Goal: Contribute content: Add original content to the website for others to see

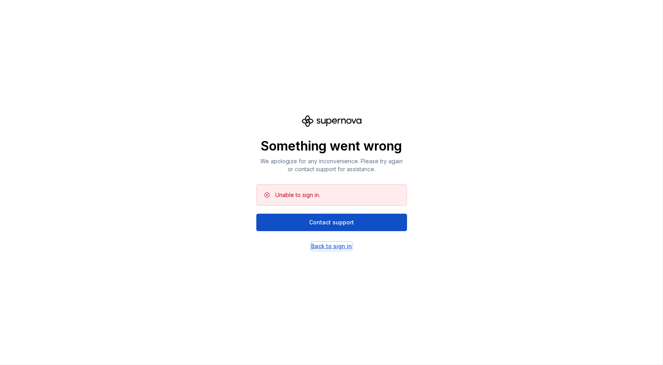
click at [328, 244] on div "Back to sign in" at bounding box center [331, 246] width 41 height 8
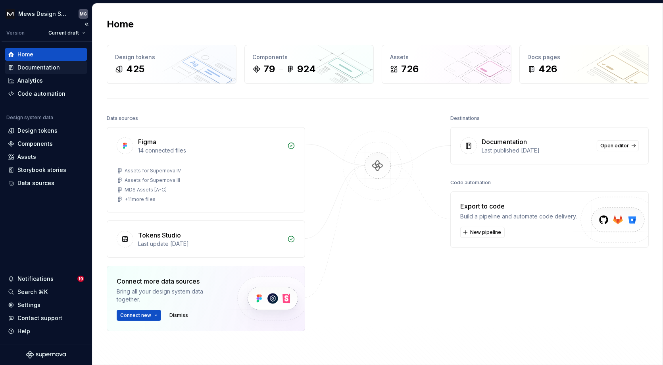
click at [30, 64] on div "Documentation" at bounding box center [38, 67] width 42 height 8
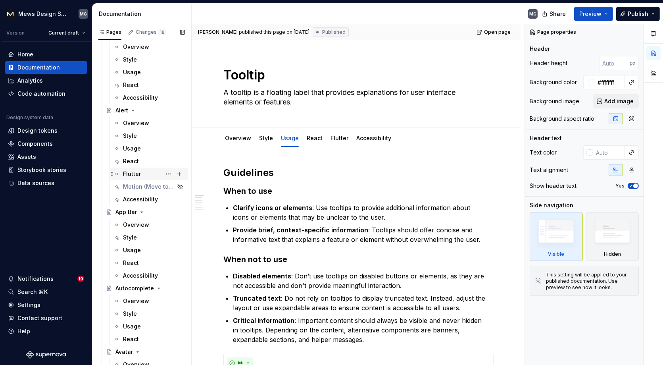
scroll to position [854, 0]
click at [138, 194] on div "Accessibility" at bounding box center [149, 200] width 78 height 13
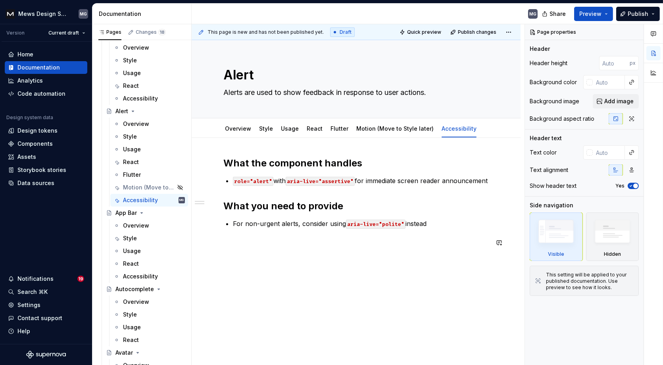
click at [450, 229] on div "What the component handles role="alert" with aria-live="assertive" for immediat…" at bounding box center [355, 202] width 265 height 90
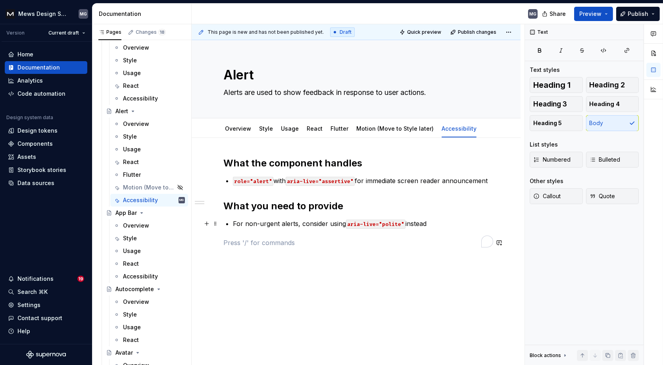
type textarea "*"
click at [438, 223] on p "For non-urgent alerts, consider using aria-live="polite" instead" at bounding box center [361, 224] width 256 height 10
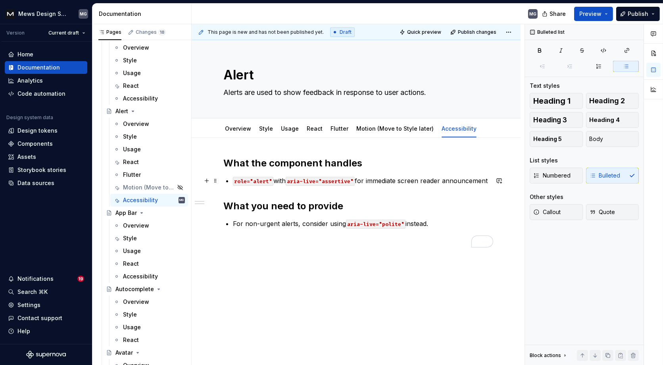
click at [493, 181] on div "What the component handles role="alert" with aria-live="assertive" for immediat…" at bounding box center [356, 252] width 329 height 228
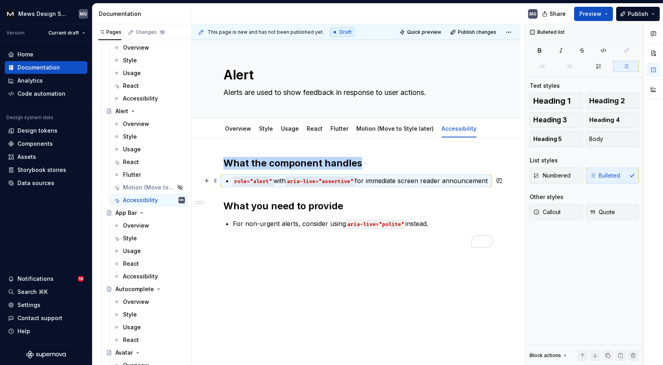
click at [489, 180] on p "role="alert" with aria-live="assertive" for immediate screen reader announcement" at bounding box center [361, 181] width 256 height 10
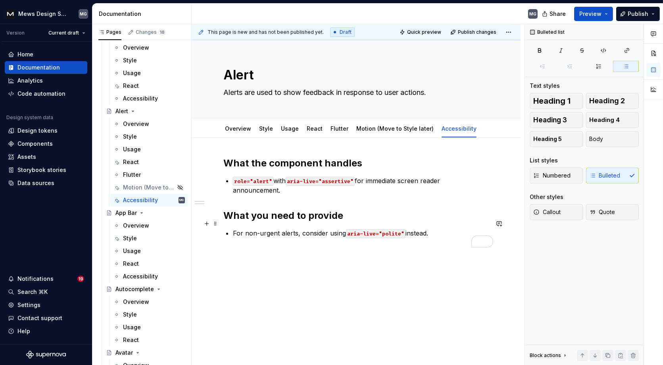
click at [444, 228] on p "For non-urgent alerts, consider using aria-live="polite" instead." at bounding box center [361, 233] width 256 height 10
click at [481, 34] on span "Publish changes" at bounding box center [477, 32] width 38 height 6
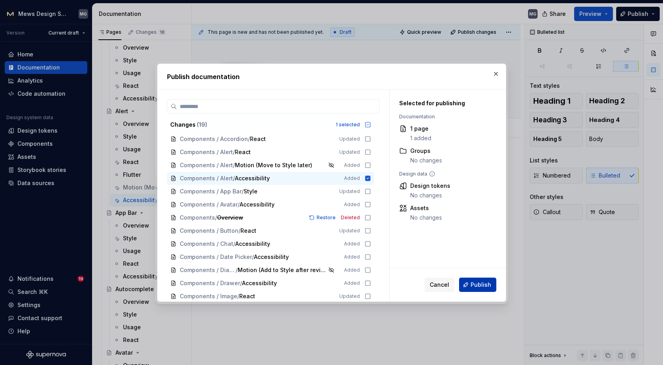
click at [475, 287] on span "Publish" at bounding box center [480, 284] width 21 height 8
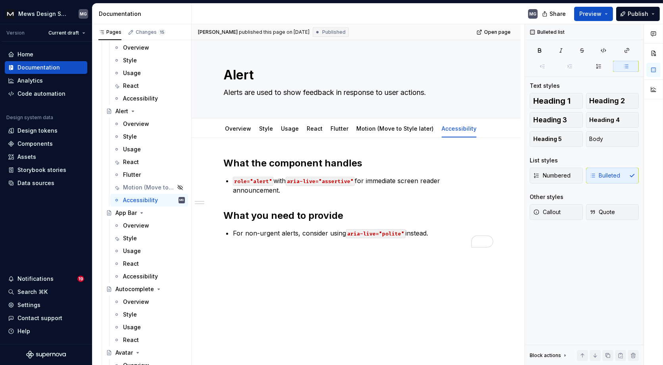
type textarea "*"
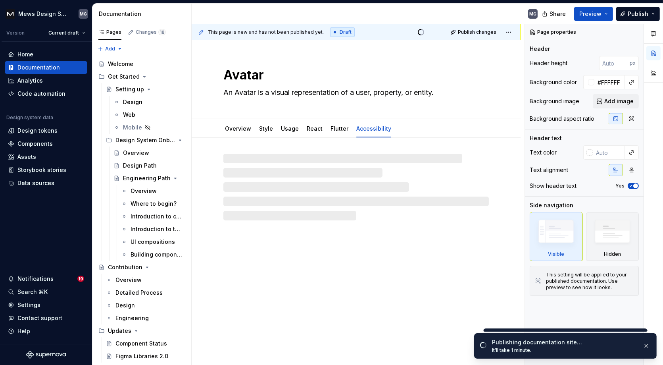
type textarea "*"
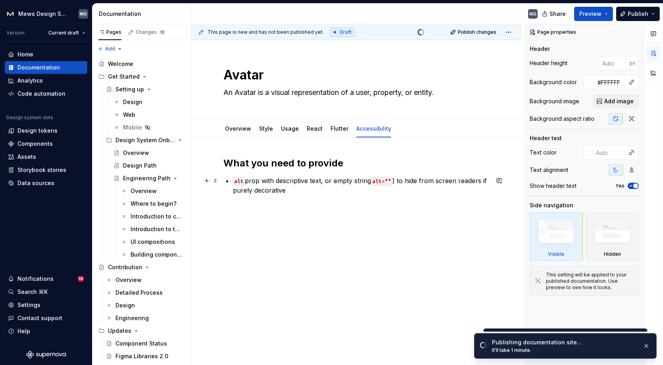
click at [396, 178] on p "alt prop with descriptive text, or empty string alt="" ) to hide from screen re…" at bounding box center [361, 185] width 256 height 19
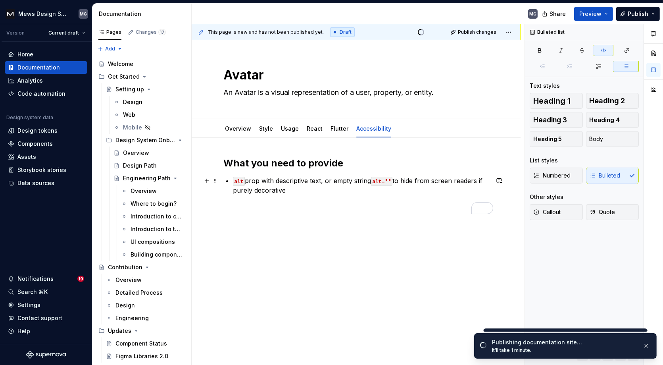
click at [297, 191] on p "alt prop with descriptive text, or empty string alt="" to hide from screen read…" at bounding box center [361, 185] width 256 height 19
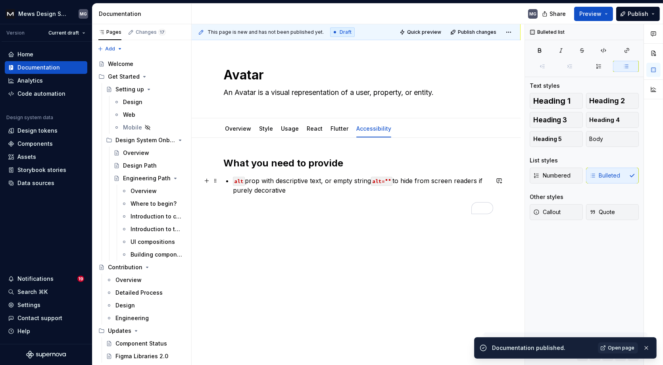
click at [326, 179] on p "alt prop with descriptive text, or empty string alt="" to hide from screen read…" at bounding box center [361, 185] width 256 height 19
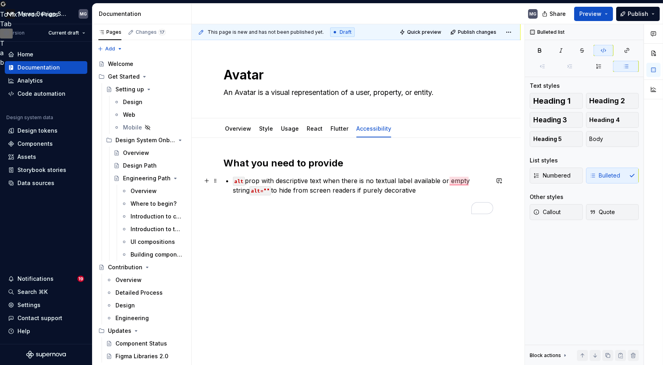
click at [232, 181] on div "What you need to provide alt prop with descriptive text when there is no textua…" at bounding box center [355, 185] width 265 height 57
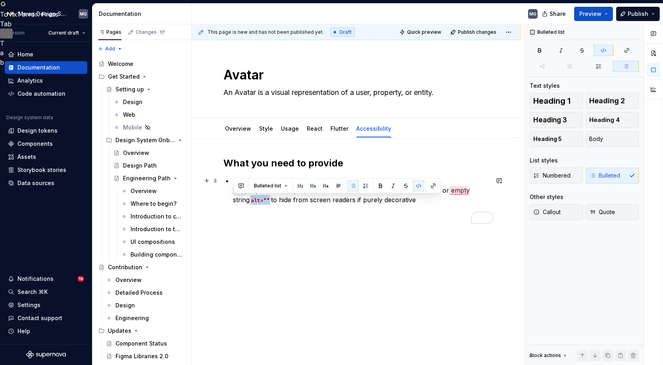
drag, startPoint x: 231, startPoint y: 200, endPoint x: 252, endPoint y: 200, distance: 20.6
click at [252, 200] on div "What you need to provide alt prop with descriptive text when there is no textua…" at bounding box center [355, 190] width 265 height 67
copy code "alt="""
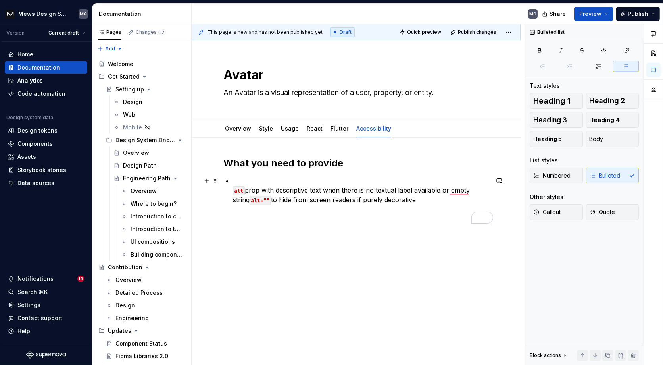
click at [243, 176] on p "alt prop with descriptive text when there is no textual label available or empt…" at bounding box center [361, 190] width 256 height 29
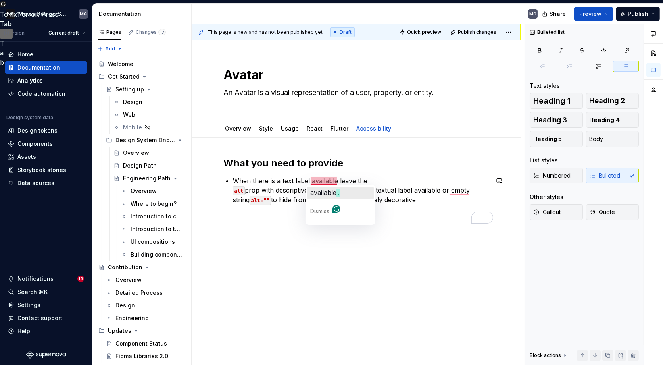
click at [322, 192] on span "available" at bounding box center [323, 192] width 26 height 8
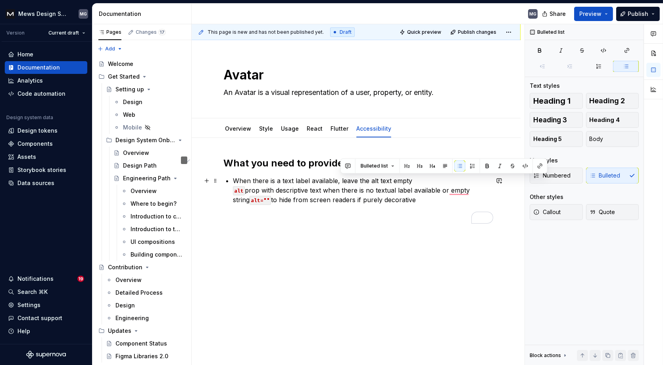
drag, startPoint x: 417, startPoint y: 179, endPoint x: 339, endPoint y: 179, distance: 78.5
click at [339, 179] on p "When there is a text label available, leave the alt text empty alt prop with de…" at bounding box center [361, 190] width 256 height 29
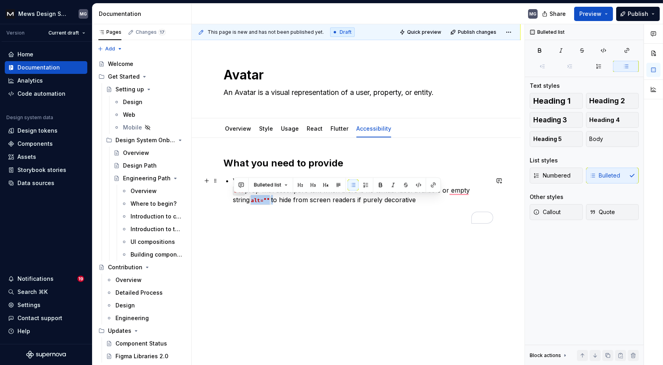
drag, startPoint x: 255, startPoint y: 200, endPoint x: 232, endPoint y: 200, distance: 23.0
click at [233, 200] on p "When there is a text label available, alt prop with descriptive text when there…" at bounding box center [361, 190] width 256 height 29
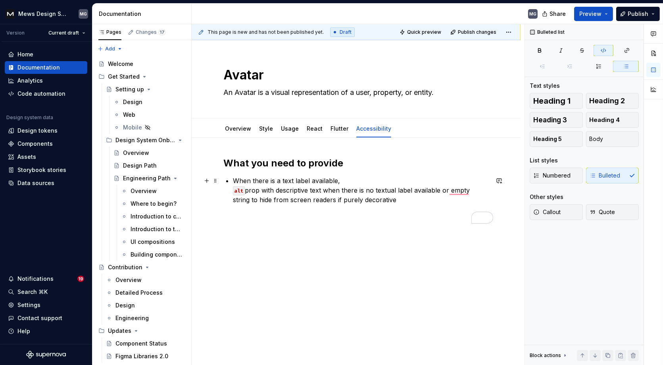
click at [233, 179] on p "When there is a text label available, alt prop with descriptive text when there…" at bounding box center [361, 190] width 256 height 29
click at [260, 180] on p "alt="" When there is a text label available, alt prop with descriptive text whe…" at bounding box center [361, 190] width 256 height 29
click at [369, 179] on p "alt="" when there is a text label available, alt prop with descriptive text whe…" at bounding box center [361, 190] width 256 height 29
click at [405, 181] on p "alt="" when there is a text label available and avata is a decorative image alt…" at bounding box center [361, 190] width 256 height 29
click at [390, 179] on p "alt="" when there is a text label available and avata is a decorative image alt…" at bounding box center [361, 190] width 256 height 29
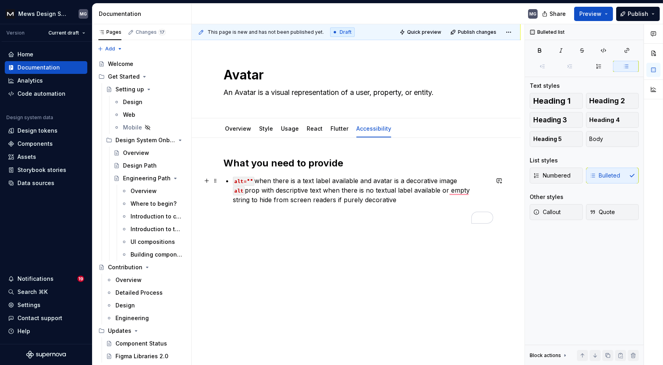
click at [376, 179] on p "alt="" when there is a text label available and avatar is a decorative image al…" at bounding box center [361, 190] width 256 height 29
drag, startPoint x: 464, startPoint y: 181, endPoint x: 394, endPoint y: 180, distance: 69.8
click at [394, 180] on p "alt="" when there is a text label available and Avatar is a decorative image al…" at bounding box center [361, 190] width 256 height 29
click at [229, 189] on div "What you need to provide alt="" when there is a text label available and Avatar…" at bounding box center [355, 190] width 265 height 67
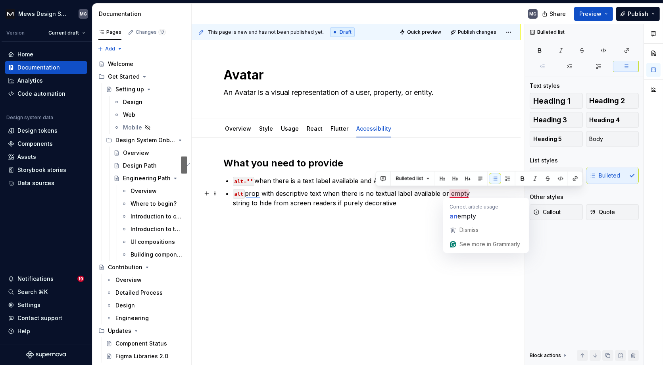
drag, startPoint x: 444, startPoint y: 199, endPoint x: 449, endPoint y: 192, distance: 8.9
click at [449, 192] on p "alt prop with descriptive text when there is no textual label available or empt…" at bounding box center [361, 197] width 256 height 19
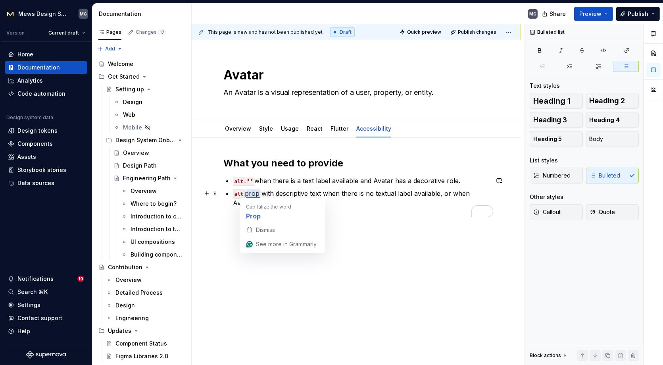
click at [259, 193] on p "alt prop with descriptive text when there is no textual label available, or whe…" at bounding box center [361, 197] width 256 height 19
click at [326, 201] on p "alt property with descriptive text when there is no textual label available, or…" at bounding box center [361, 197] width 256 height 19
click at [462, 192] on p "alt property with descriptive text when there is no textual label available, or…" at bounding box center [361, 197] width 256 height 19
click at [311, 201] on p "alt property with descriptive text when there is no textual label available, or…" at bounding box center [361, 197] width 256 height 19
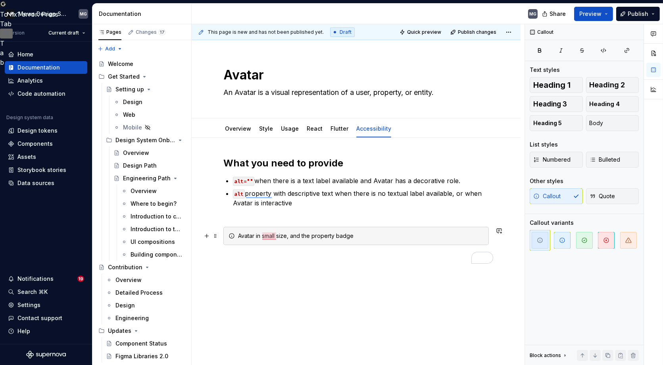
click at [315, 234] on div "Avatar in small size, and the property badge" at bounding box center [361, 236] width 246 height 8
click at [338, 235] on div "Avatar in small size, and the Property badge" at bounding box center [361, 236] width 246 height 8
click at [379, 235] on div "Avatar in small size, and the Property Badge" at bounding box center [361, 236] width 246 height 8
click at [267, 233] on div "Avatar in small size, and the Property Badge" at bounding box center [361, 236] width 246 height 8
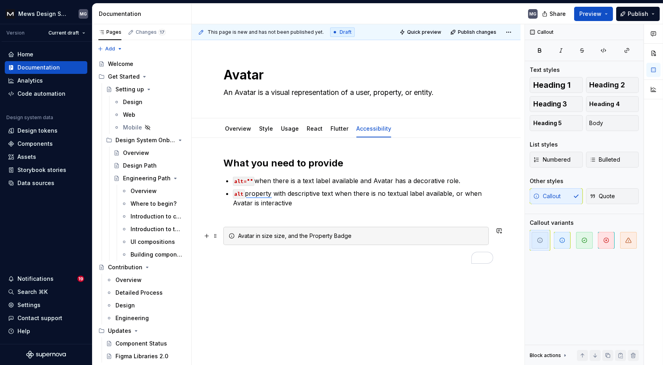
click at [279, 234] on div "Avatar in size size, and the Property Badge" at bounding box center [361, 236] width 246 height 8
drag, startPoint x: 289, startPoint y: 234, endPoint x: 240, endPoint y: 235, distance: 49.2
click at [240, 235] on div "Avatar in size Small, and the Property Badge" at bounding box center [361, 236] width 246 height 8
click at [254, 236] on div "Avatar in size Small, and the Property Badge" at bounding box center [361, 236] width 246 height 8
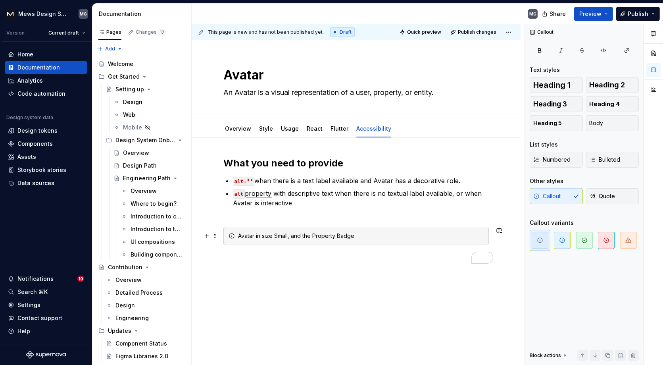
click at [279, 234] on div "Avatar in size Small, and the Property Badge" at bounding box center [361, 236] width 246 height 8
click at [263, 235] on div "Avatar in size Small, and the Property Badge" at bounding box center [361, 236] width 246 height 8
click at [272, 235] on div "Avatar in size Small, and the Property Badge" at bounding box center [361, 236] width 246 height 8
drag, startPoint x: 288, startPoint y: 234, endPoint x: 263, endPoint y: 234, distance: 25.0
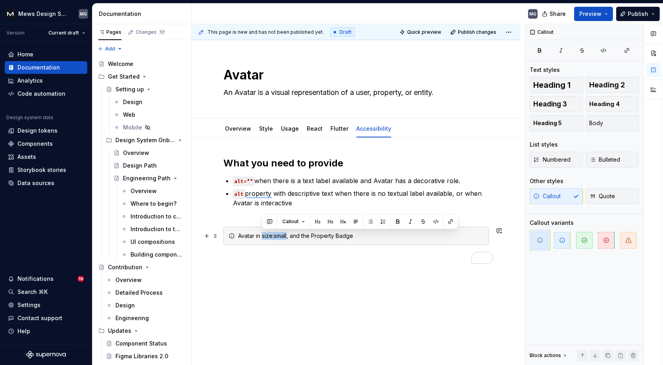
click at [263, 234] on div "Avatar in size:small, and the Property Badge" at bounding box center [361, 236] width 246 height 8
click at [434, 222] on button "button" at bounding box center [435, 221] width 11 height 11
click at [377, 239] on div "Avatar in size:small , and the Property Badge" at bounding box center [355, 236] width 265 height 18
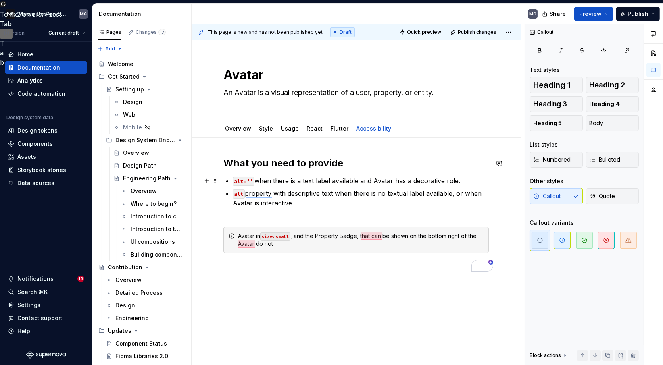
scroll to position [25, 0]
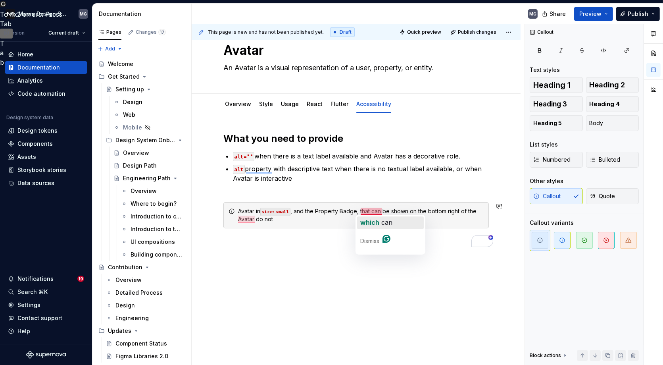
click at [372, 222] on span "which" at bounding box center [369, 222] width 19 height 8
click at [372, 222] on div "Avatar in size:small , and the Property Badge, which can be shown on the bottom…" at bounding box center [355, 215] width 265 height 26
click at [421, 215] on div "Avatar in size:small , and the Property Badge, which can be shown on the bottom…" at bounding box center [361, 215] width 246 height 16
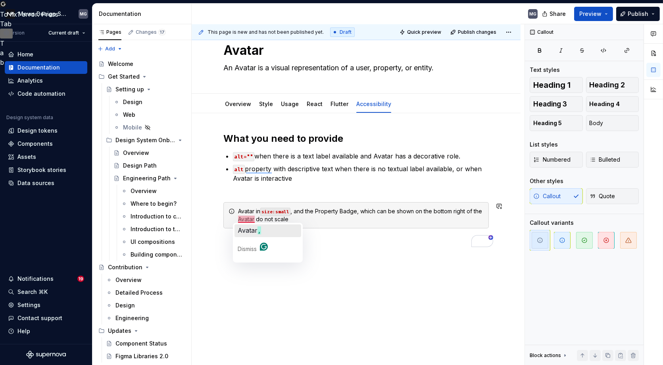
click at [253, 230] on span "Avatar" at bounding box center [248, 230] width 20 height 8
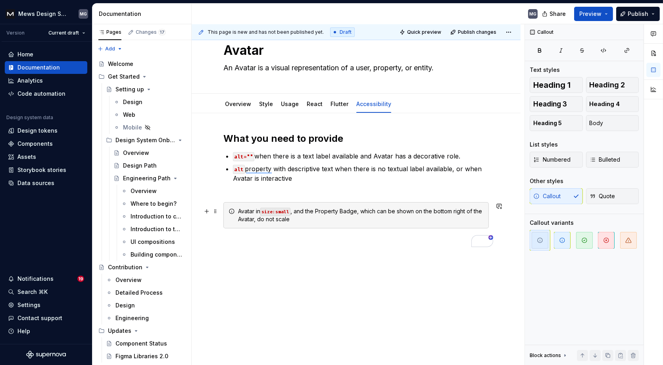
click at [309, 217] on div "Avatar in size:small , and the Property Badge, which can be shown on the bottom…" at bounding box center [361, 215] width 246 height 16
drag, startPoint x: 309, startPoint y: 217, endPoint x: 292, endPoint y: 220, distance: 17.7
click at [292, 220] on div "Avatar in size:small , and the Property Badge, which can be shown on the bottom…" at bounding box center [361, 215] width 246 height 16
drag, startPoint x: 292, startPoint y: 220, endPoint x: 275, endPoint y: 220, distance: 17.1
click at [275, 220] on div "Avatar in size:small , and the Property Badge, which can be shown on the bottom…" at bounding box center [361, 215] width 246 height 16
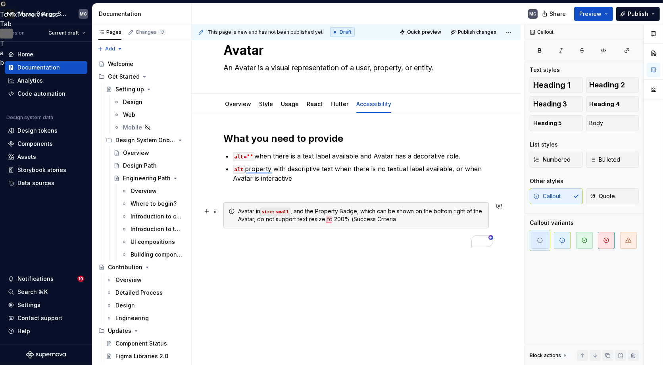
click at [324, 219] on div "Avatar in size:small , and the Property Badge, which can be shown on the bottom…" at bounding box center [361, 215] width 246 height 16
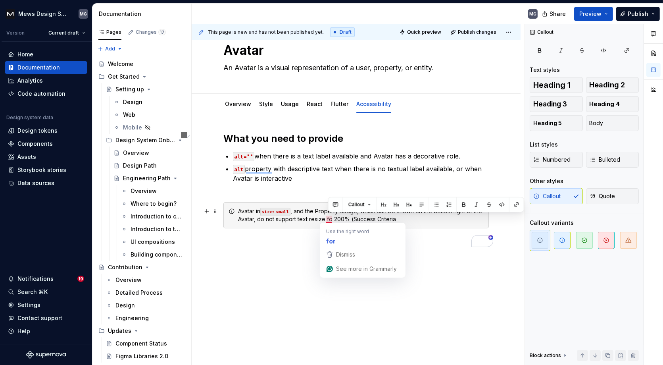
drag, startPoint x: 327, startPoint y: 219, endPoint x: 411, endPoint y: 217, distance: 83.7
click at [411, 217] on div "Avatar in size:small , and the Property Badge, which can be shown on the bottom…" at bounding box center [361, 215] width 246 height 16
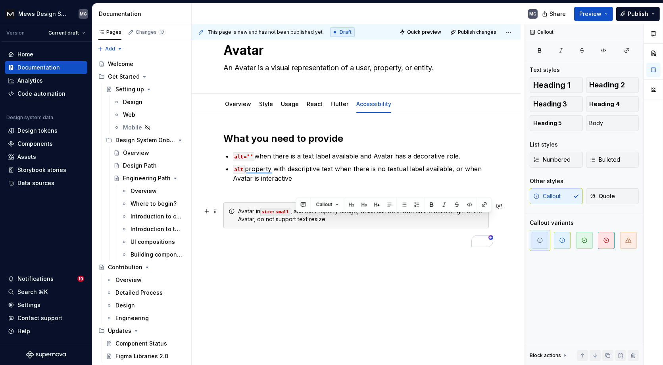
drag, startPoint x: 296, startPoint y: 217, endPoint x: 359, endPoint y: 217, distance: 63.5
click at [359, 217] on div "Avatar in size:small , and the Property Badge, which can be shown on the bottom…" at bounding box center [361, 215] width 246 height 16
click at [361, 217] on div "Avatar in size:small , and the Property Badge, which can be shown on the bottom…" at bounding box center [361, 215] width 246 height 16
click at [368, 215] on div "Avatar in size:small , and the Property Badge, which can be shown on the bottom…" at bounding box center [361, 215] width 246 height 16
click at [378, 217] on div "Avatar in size:small , and the Property Badge, which can be shown on the bottom…" at bounding box center [361, 215] width 246 height 16
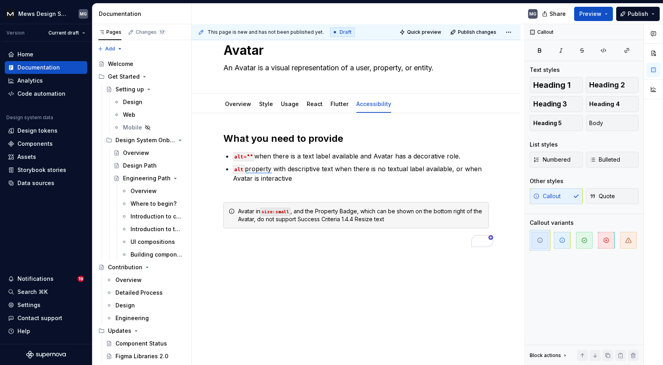
type textarea "*"
click at [376, 219] on div "Avatar in size:small , and the Property Badge, which can be shown on the bottom…" at bounding box center [361, 215] width 246 height 16
drag, startPoint x: 340, startPoint y: 218, endPoint x: 298, endPoint y: 218, distance: 41.3
click at [298, 218] on div "Avatar in size:small , and the Property Badge, which can be shown on the bottom…" at bounding box center [361, 215] width 246 height 16
click at [383, 218] on div "Avatar in size:small , and the Property Badge, which can be shown on the bottom…" at bounding box center [361, 215] width 246 height 16
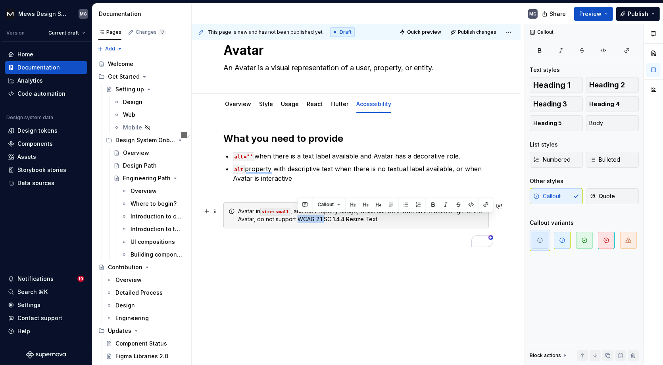
drag, startPoint x: 325, startPoint y: 218, endPoint x: 298, endPoint y: 218, distance: 27.0
click at [298, 218] on div "Avatar in size:small , and the Property Badge, which can be shown on the bottom…" at bounding box center [361, 215] width 246 height 16
drag, startPoint x: 351, startPoint y: 217, endPoint x: 298, endPoint y: 217, distance: 52.4
click at [298, 217] on div "Avatar in size:small , and the Property Badge, which can be shown on the bottom…" at bounding box center [361, 215] width 246 height 16
click at [485, 205] on button "button" at bounding box center [485, 204] width 11 height 11
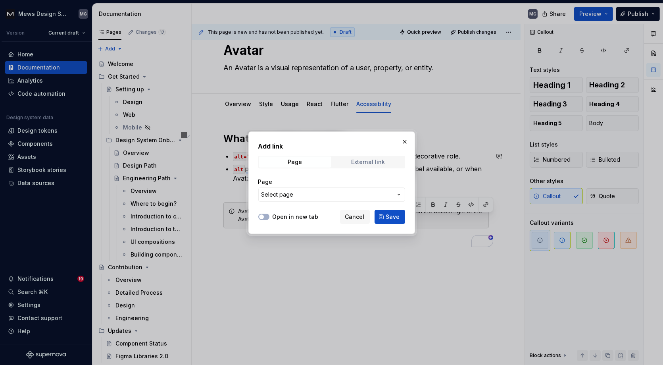
click at [365, 160] on div "External link" at bounding box center [368, 162] width 34 height 6
click at [334, 190] on input "URL" at bounding box center [331, 194] width 147 height 14
paste input "https://www.w3.org/WAI/WCAG21/Understanding/resize-text.html"
type input "https://www.w3.org/WAI/WCAG21/Understanding/resize-text.html"
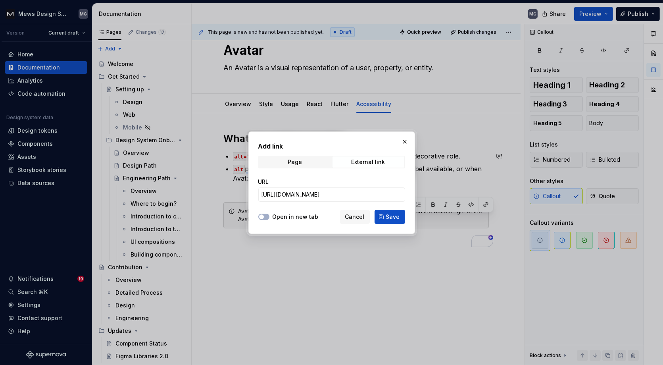
scroll to position [0, 0]
click at [311, 216] on label "Open in new tab" at bounding box center [296, 217] width 46 height 8
click at [269, 216] on button "Open in new tab" at bounding box center [263, 216] width 11 height 6
click at [388, 215] on span "Save" at bounding box center [393, 217] width 14 height 8
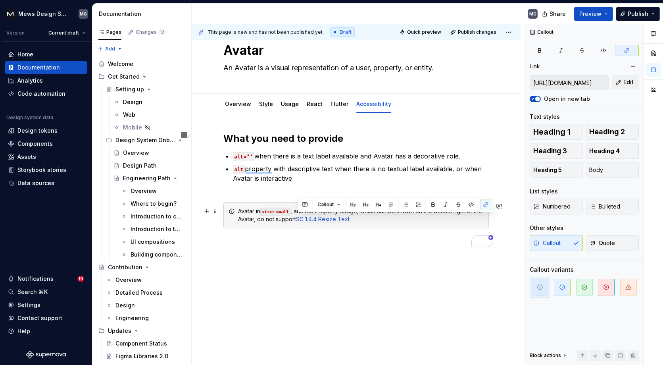
click at [367, 221] on div "Avatar in size:small , and the Property Badge, which can be shown on the bottom…" at bounding box center [361, 215] width 246 height 16
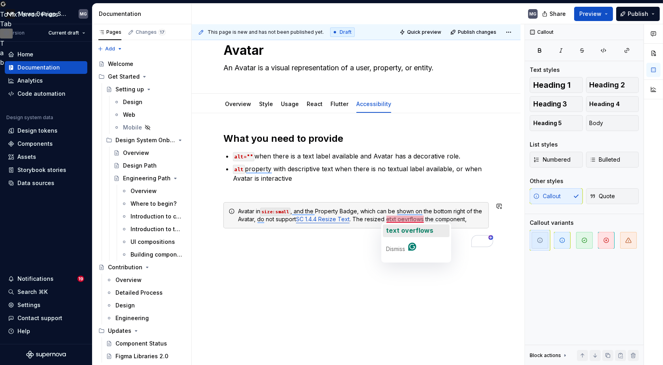
click at [400, 230] on span "text overflows" at bounding box center [409, 230] width 47 height 8
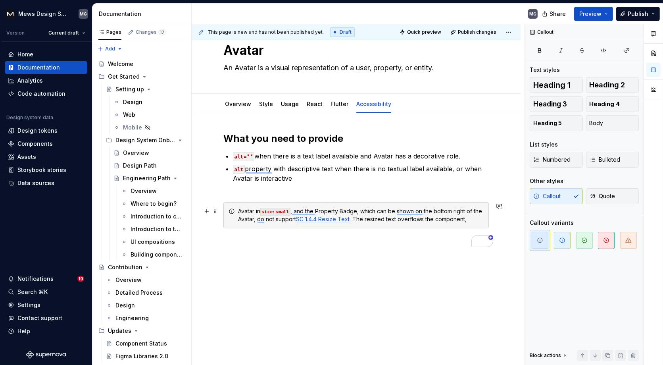
click at [455, 219] on div "Avatar in size:small , and the Property Badge, which can be shown on the bottom…" at bounding box center [361, 215] width 246 height 16
click at [471, 219] on div "Avatar in size:small , and the Property Badge, which can be shown on the bottom…" at bounding box center [361, 215] width 246 height 16
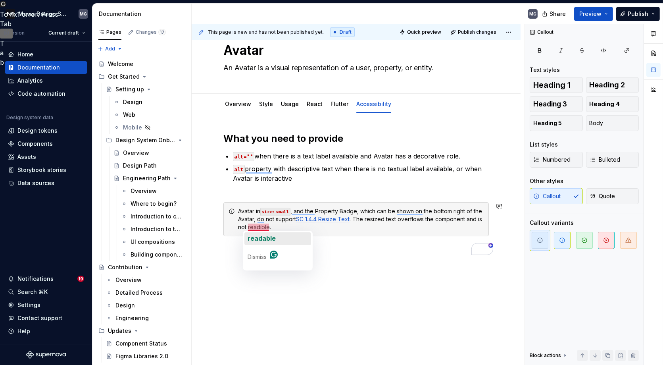
click at [256, 239] on span "readable" at bounding box center [262, 238] width 28 height 8
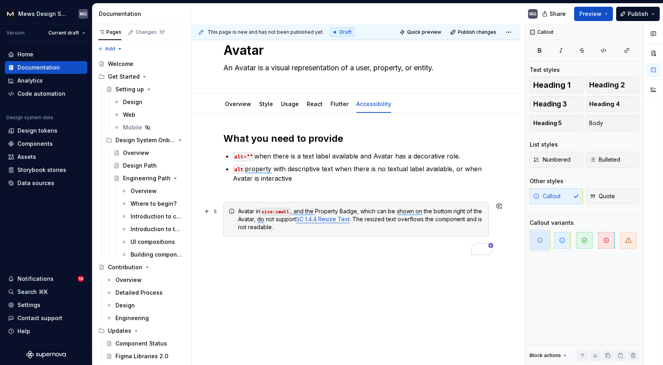
click at [280, 227] on div "Avatar in size:small , and the Property Badge, which can be shown on the bottom…" at bounding box center [361, 219] width 246 height 24
click at [248, 227] on div "Avatar in size:small , and the Property Badge, which can be shown on the bottom…" at bounding box center [361, 219] width 246 height 24
click at [292, 228] on div "Avatar in size:small , and the Property Badge, which can be shown on the bottom…" at bounding box center [361, 219] width 246 height 24
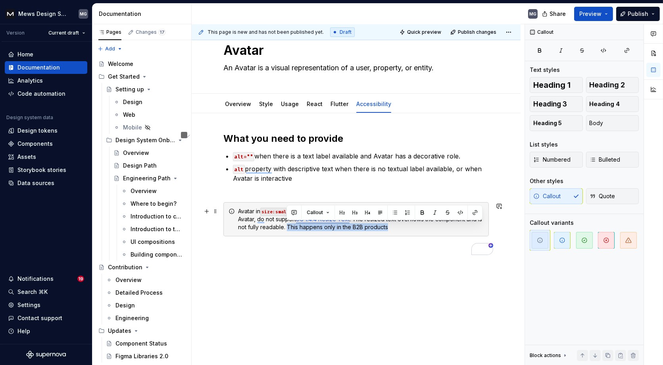
drag, startPoint x: 287, startPoint y: 225, endPoint x: 415, endPoint y: 225, distance: 128.1
click at [415, 225] on div "Avatar in size:small , and the Property Badge, which can be shown on the bottom…" at bounding box center [361, 219] width 246 height 24
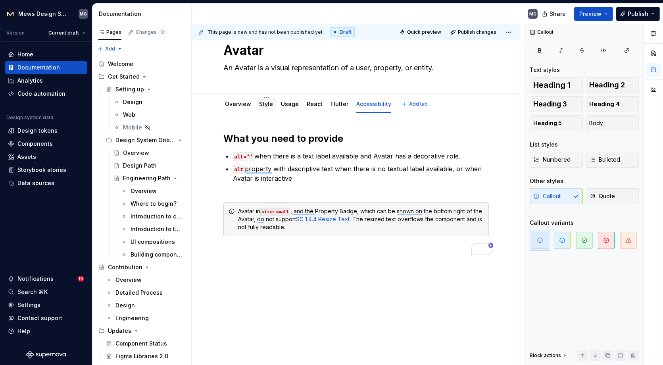
click at [261, 106] on link "Style" at bounding box center [266, 103] width 14 height 7
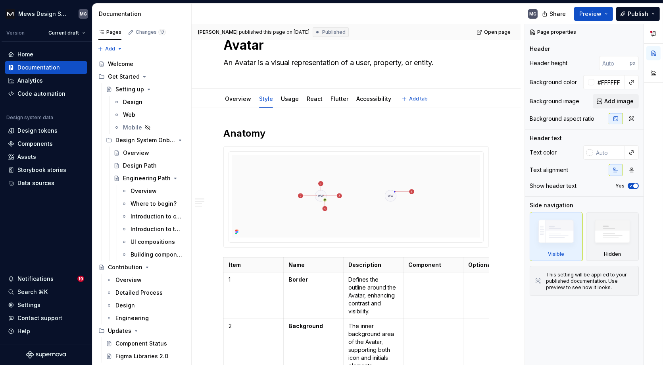
type textarea "*"
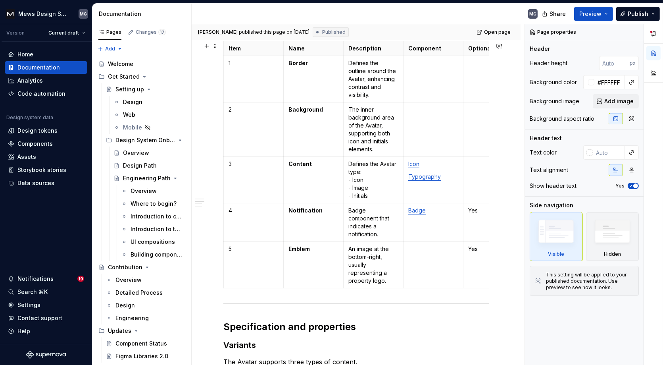
scroll to position [251, 0]
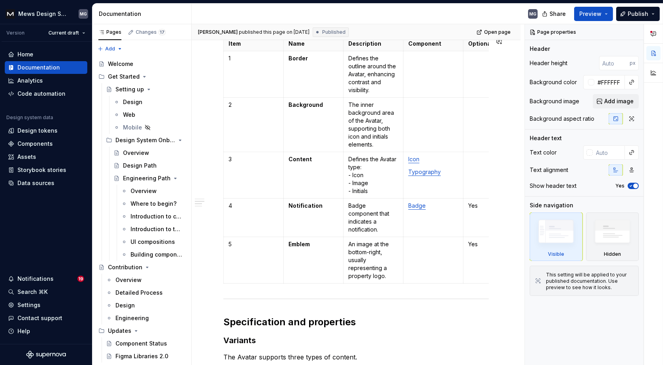
click at [385, 258] on p "An image at the bottom-right, usually representing a property logo." at bounding box center [373, 260] width 50 height 40
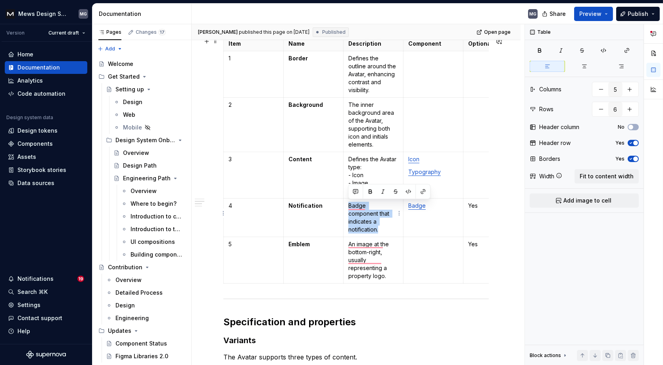
drag, startPoint x: 382, startPoint y: 221, endPoint x: 348, endPoint y: 204, distance: 38.3
click at [348, 204] on td "Badge component that indicates a notification." at bounding box center [374, 217] width 60 height 38
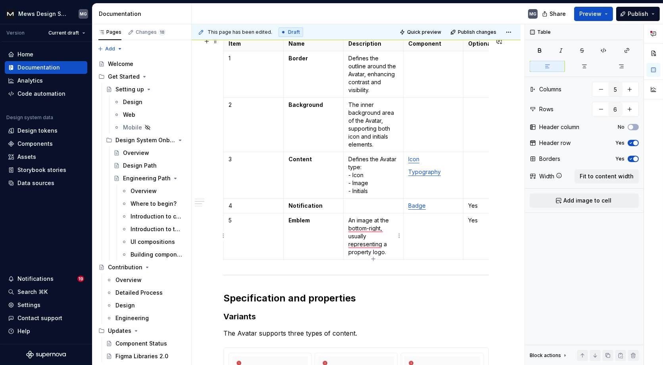
click at [390, 253] on p "An image at the bottom-right, usually representing a property logo." at bounding box center [373, 236] width 50 height 40
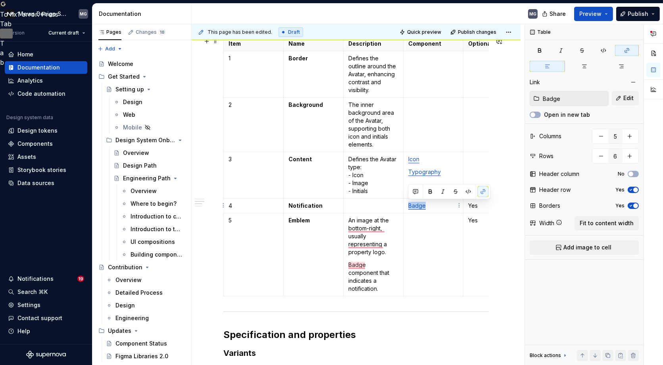
drag, startPoint x: 444, startPoint y: 205, endPoint x: 408, endPoint y: 204, distance: 36.5
click at [408, 204] on p "Badge" at bounding box center [433, 206] width 50 height 8
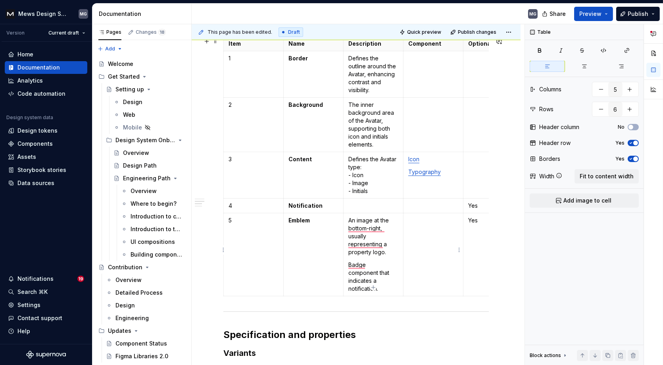
click at [426, 242] on td "To enrich screen reader interactions, please activate Accessibility in Grammarl…" at bounding box center [433, 254] width 60 height 83
drag, startPoint x: 390, startPoint y: 251, endPoint x: 348, endPoint y: 218, distance: 53.4
click at [348, 218] on td "An image at the bottom-right, usually representing a property logo. Badge compo…" at bounding box center [374, 254] width 60 height 83
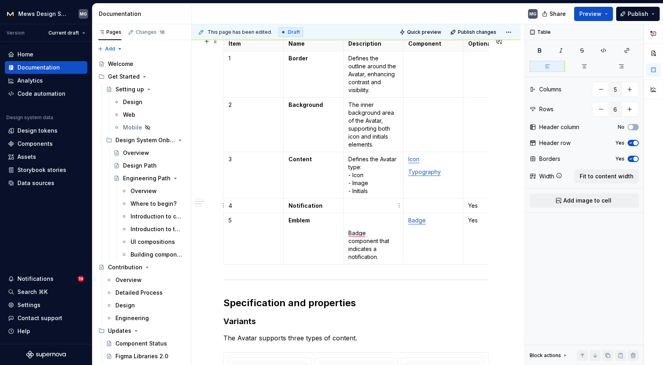
click at [353, 205] on p "To enrich screen reader interactions, please activate Accessibility in Grammarl…" at bounding box center [373, 206] width 50 height 8
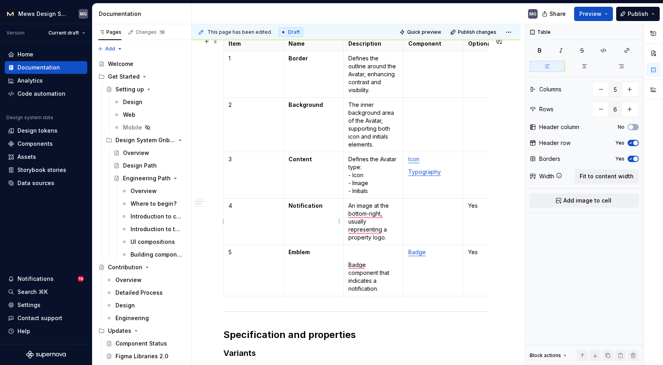
click at [311, 205] on strong "Notification" at bounding box center [305, 205] width 34 height 7
click at [297, 252] on strong "Emblem" at bounding box center [298, 251] width 21 height 7
click at [348, 262] on p "Badge component that indicates a notification." at bounding box center [373, 277] width 50 height 32
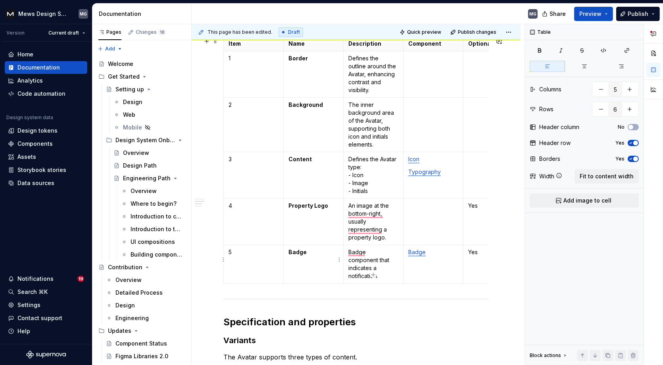
click at [297, 253] on strong "Badge" at bounding box center [297, 251] width 18 height 7
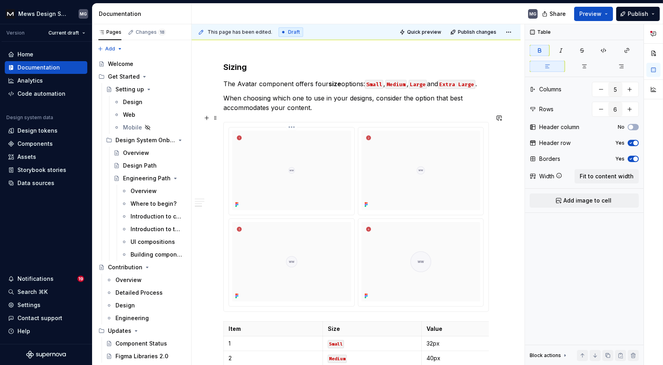
scroll to position [0, 0]
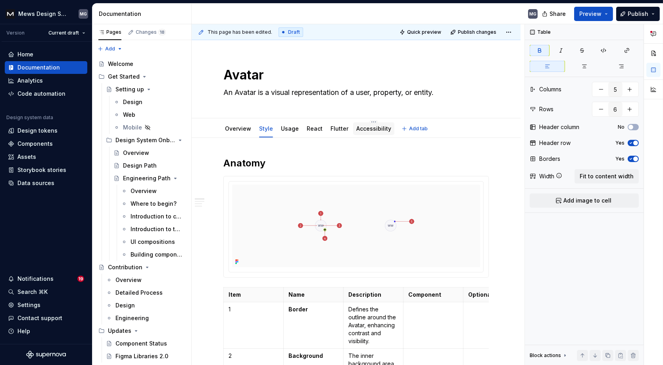
click at [361, 132] on div "Accessibility" at bounding box center [373, 129] width 35 height 10
click at [360, 129] on link "Accessibility" at bounding box center [373, 128] width 35 height 7
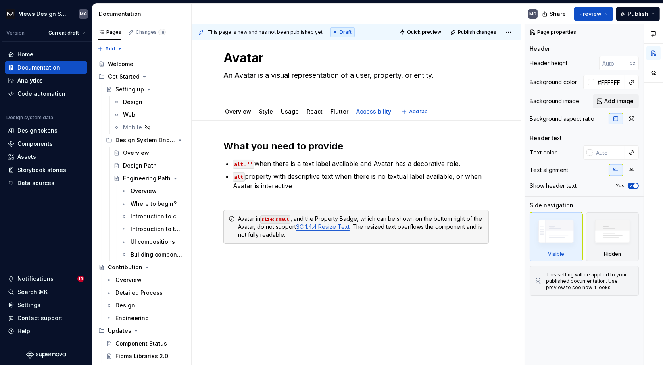
type textarea "*"
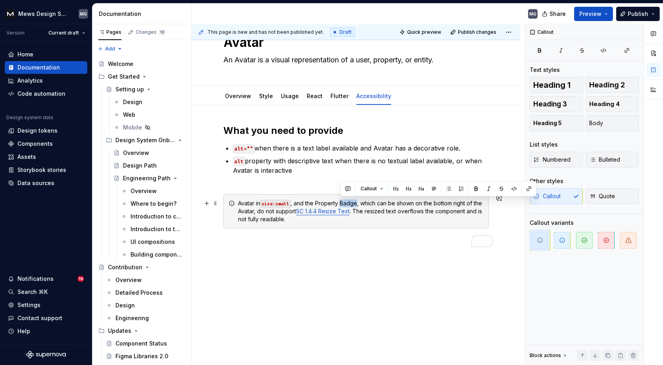
drag, startPoint x: 340, startPoint y: 202, endPoint x: 356, endPoint y: 202, distance: 15.5
click at [356, 202] on div "Avatar in size:small , and the Property Badge, which can be shown on the bottom…" at bounding box center [361, 211] width 246 height 24
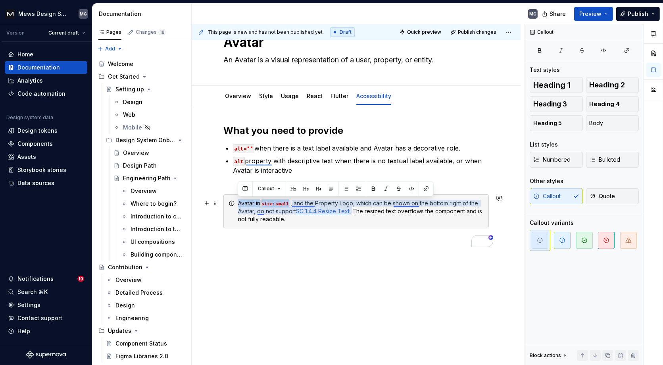
drag, startPoint x: 238, startPoint y: 203, endPoint x: 292, endPoint y: 199, distance: 54.1
click at [292, 199] on div "Avatar in size:small , and the Property Logo, which can be shown on the bottom …" at bounding box center [361, 211] width 246 height 24
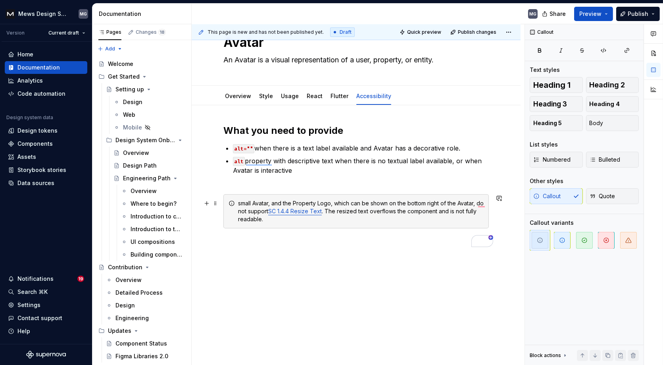
click at [240, 202] on div "small Avatar, and the Property Logo, which can be shown on the bottom right of …" at bounding box center [361, 211] width 246 height 24
click at [272, 201] on div "Small Avatar, and the Property Logo, which can be shown on the bottom right of …" at bounding box center [361, 211] width 246 height 24
drag, startPoint x: 253, startPoint y: 202, endPoint x: 239, endPoint y: 202, distance: 14.7
click at [239, 202] on div "Small Avatar, and the Property Logo, which can be shown on the bottom right of …" at bounding box center [361, 211] width 246 height 24
click at [254, 204] on div "Avatar, and the Property Logo, which can be shown on the bottom right of the Av…" at bounding box center [361, 211] width 246 height 24
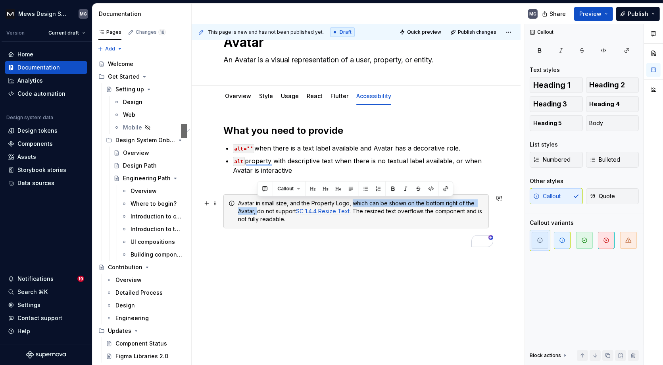
drag, startPoint x: 353, startPoint y: 202, endPoint x: 257, endPoint y: 211, distance: 96.9
click at [257, 211] on div "Avatar in small size, and the Property Logo, which can be shown on the bottom r…" at bounding box center [361, 211] width 246 height 24
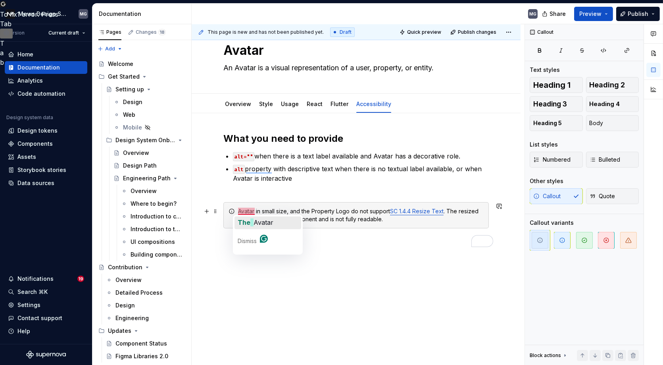
click at [251, 223] on span "button" at bounding box center [251, 222] width 3 height 8
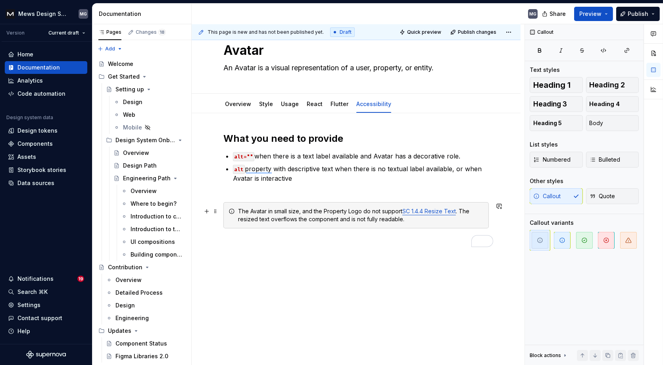
click at [250, 210] on div "The Avatar in small size, and the Property Logo do not support SC 1.4.4 Resize …" at bounding box center [361, 215] width 246 height 16
click at [269, 211] on div "Avatar in small size, and the Property Logo do not support SC 1.4.4 Resize Text…" at bounding box center [361, 215] width 246 height 16
click at [273, 209] on div "Avatar in size, and the Property Logo do not support SC 1.4.4 Resize Text . The…" at bounding box center [361, 215] width 246 height 16
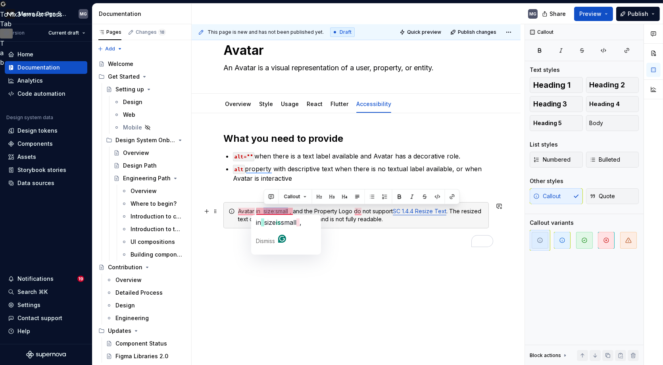
drag, startPoint x: 264, startPoint y: 209, endPoint x: 289, endPoint y: 209, distance: 25.0
click at [289, 209] on div "Avatar in size:small , and the Property Logo do not support SC 1.4.4 Resize Tex…" at bounding box center [361, 215] width 246 height 16
click at [434, 193] on button "button" at bounding box center [437, 196] width 11 height 11
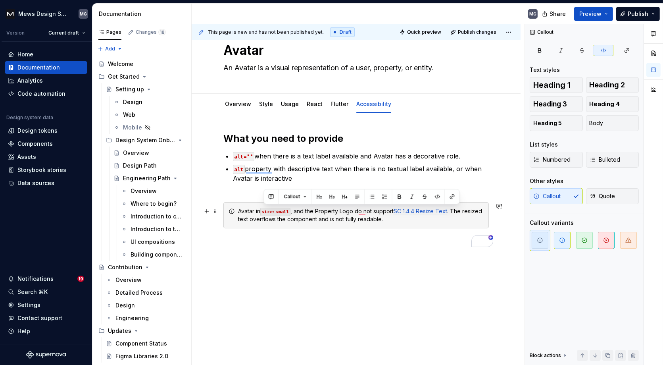
click at [294, 209] on div "Avatar in size:small , and the Property Logo do not support SC 1.4.4 Resize Tex…" at bounding box center [361, 215] width 246 height 16
click at [263, 208] on div "Avatar in size:small , and the Property Logo do not support SC 1.4.4 Resize Tex…" at bounding box center [361, 215] width 246 height 16
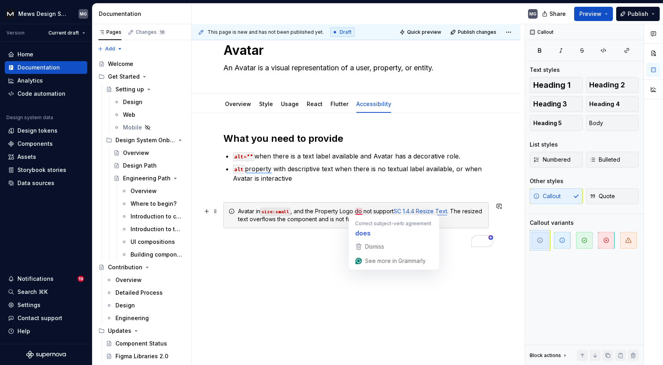
click at [330, 212] on div "Avatar in size:small , and the Property Logo do not support SC 1.4.4 Resize Tex…" at bounding box center [361, 215] width 246 height 16
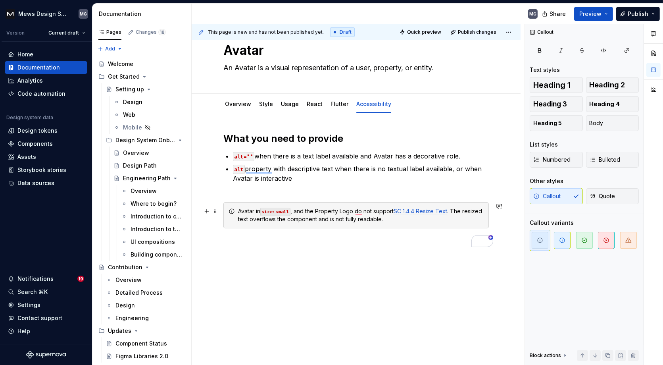
click at [294, 210] on div "Avatar in size:small , and the Property Logo do not support SC 1.4.4 Resize Tex…" at bounding box center [361, 215] width 246 height 16
click at [394, 217] on div "Avatar in size:small and the Property Logo do not support SC 1.4.4 Resize Text …" at bounding box center [361, 215] width 246 height 16
click at [315, 217] on div "Avatar in size:small and the Property Logo do not support SC 1.4.4 Resize Text …" at bounding box center [361, 215] width 246 height 16
click at [300, 217] on div "Avatar in size:small and the Property Logo do not support SC 1.4.4 Resize Text …" at bounding box center [361, 215] width 246 height 16
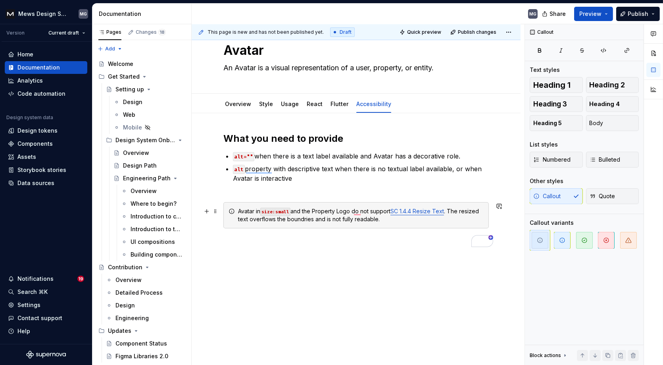
click at [386, 218] on div "Avatar in size:small and the Property Logo do not support SC 1.4.4 Resize Text …" at bounding box center [361, 215] width 246 height 16
click at [394, 266] on div "What you need to provide alt="" when there is a text label available and Avatar…" at bounding box center [356, 243] width 329 height 261
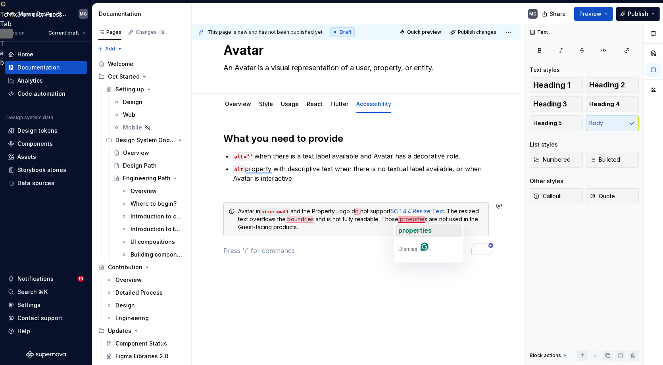
click at [410, 230] on span "properties" at bounding box center [414, 230] width 33 height 8
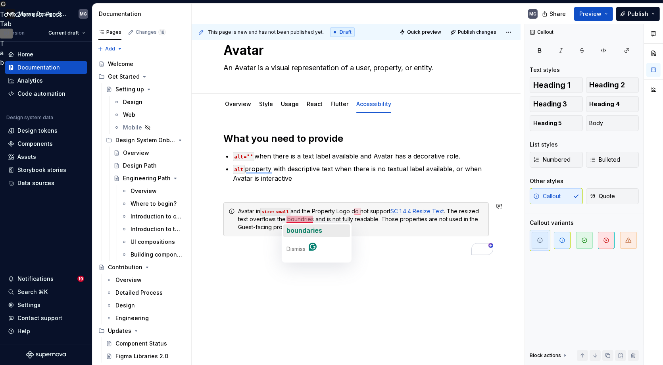
click at [300, 233] on span "boundaries" at bounding box center [304, 230] width 36 height 8
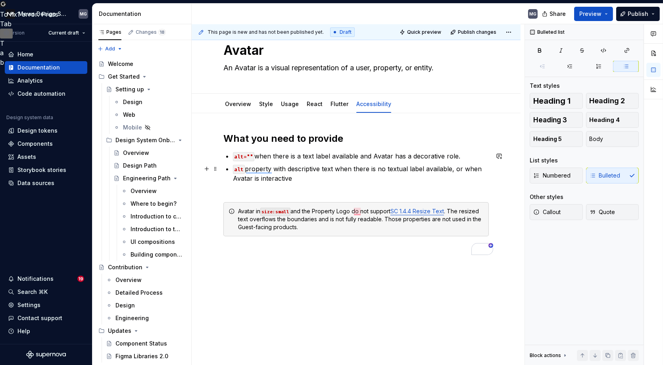
click at [301, 187] on p "alt property with descriptive text when there is no textual label available, or…" at bounding box center [361, 178] width 256 height 29
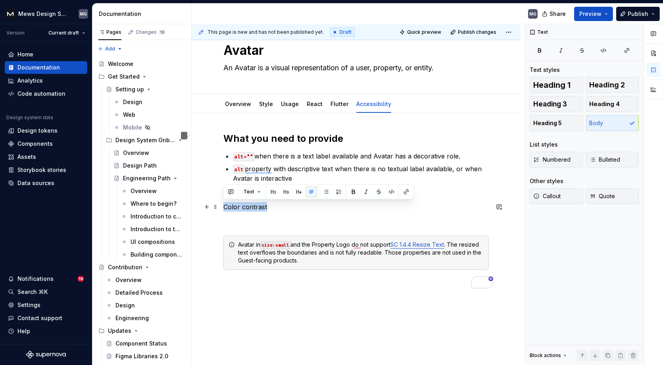
drag, startPoint x: 259, startPoint y: 204, endPoint x: 224, endPoint y: 204, distance: 34.9
click at [224, 204] on p "Color contrast" at bounding box center [355, 207] width 265 height 10
click at [274, 192] on button "button" at bounding box center [273, 191] width 11 height 11
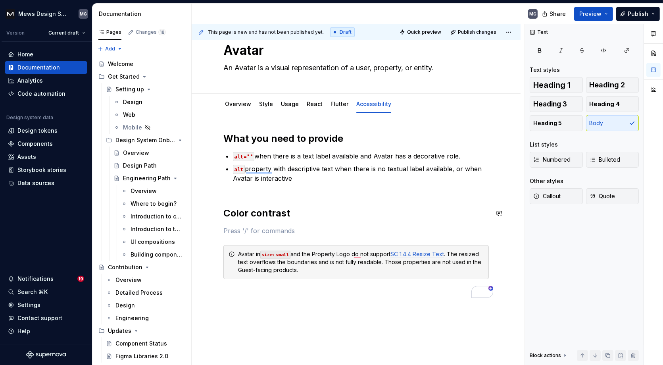
click at [305, 222] on div "What you need to provide alt="" when there is a text label available and Avatar…" at bounding box center [355, 215] width 265 height 166
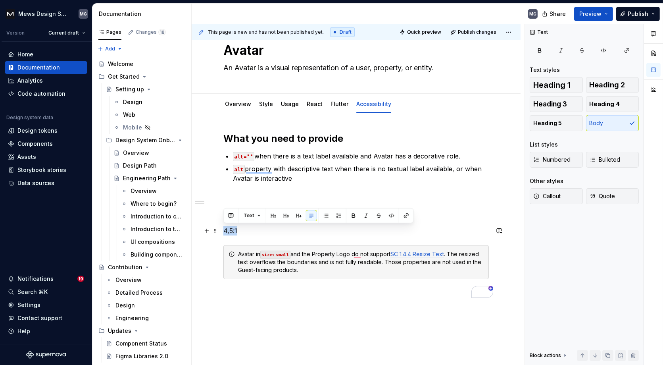
drag, startPoint x: 252, startPoint y: 232, endPoint x: 223, endPoint y: 232, distance: 28.6
click at [223, 232] on p "4,5:1" at bounding box center [355, 231] width 265 height 10
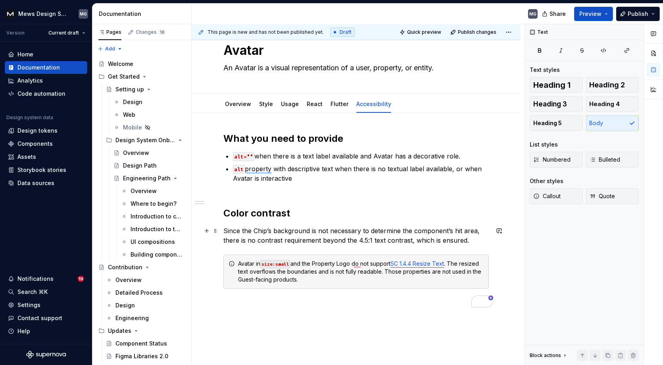
click at [259, 231] on p "Since the Chip’s background is not necessary to determine the component’s hit a…" at bounding box center [355, 235] width 265 height 19
click at [409, 240] on p "Since the Avatar’s background is not necessary to determine the component’s hit…" at bounding box center [355, 235] width 265 height 19
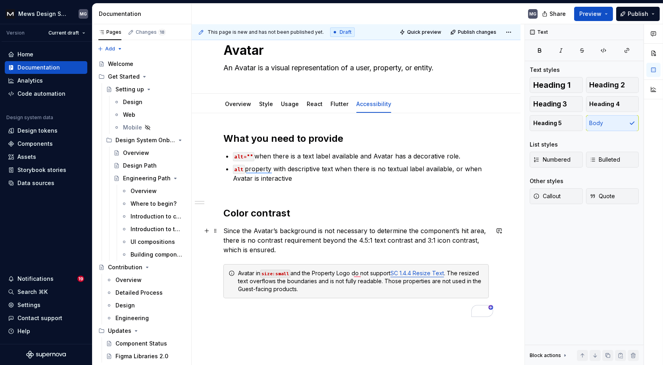
click at [294, 249] on p "Since the Avatar’s background is not necessary to determine the component’s hit…" at bounding box center [355, 240] width 265 height 29
click at [467, 33] on span "Publish changes" at bounding box center [477, 32] width 38 height 6
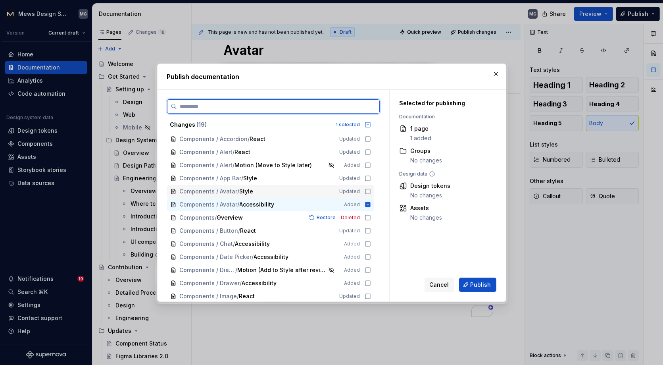
click at [371, 190] on icon at bounding box center [368, 191] width 6 height 6
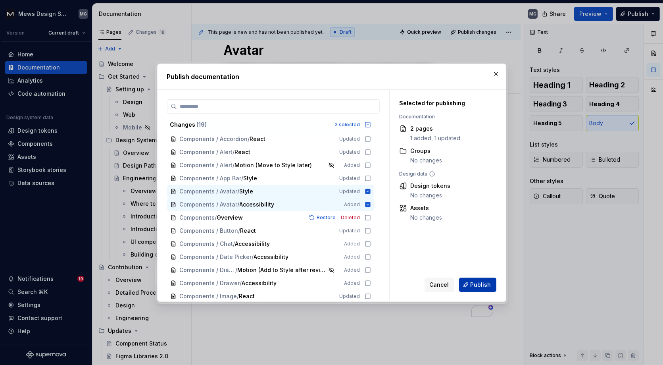
click at [478, 282] on span "Publish" at bounding box center [480, 284] width 21 height 8
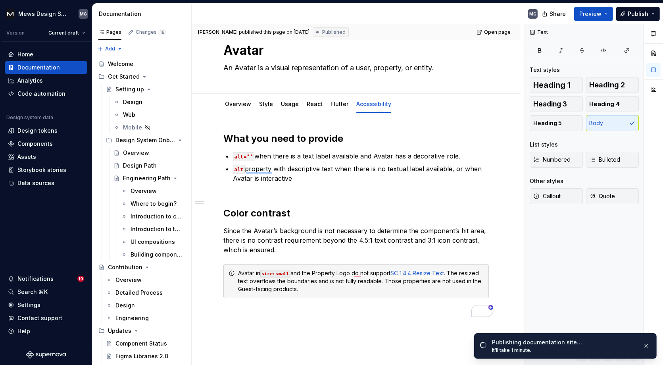
type textarea "*"
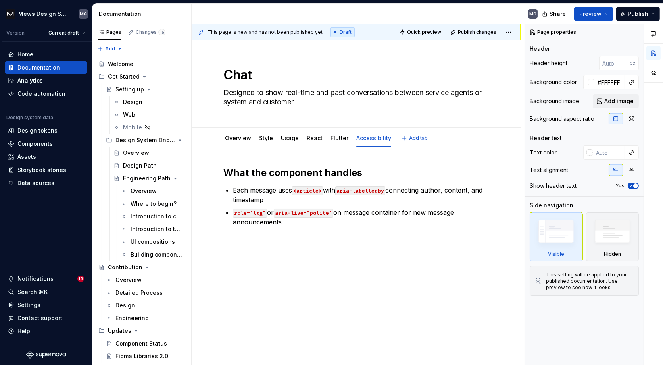
type textarea "*"
click at [347, 219] on p "role="log" or aria-live="polite" on message container for new message announcem…" at bounding box center [361, 216] width 256 height 19
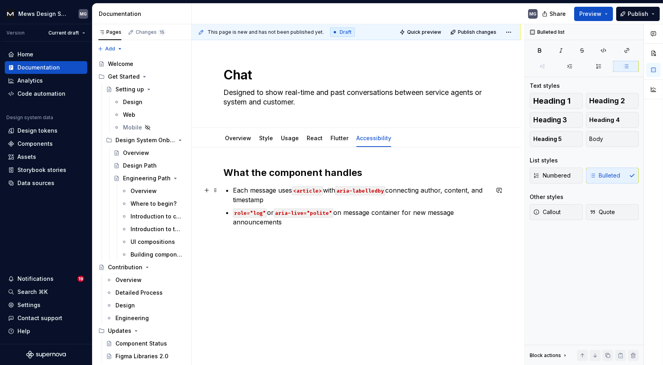
click at [331, 199] on p "Each message uses <article> with aria-labelledby connecting author, content, an…" at bounding box center [361, 194] width 256 height 19
click at [326, 222] on p "role="log" or aria-live="polite" on message container for new message announcem…" at bounding box center [361, 216] width 256 height 19
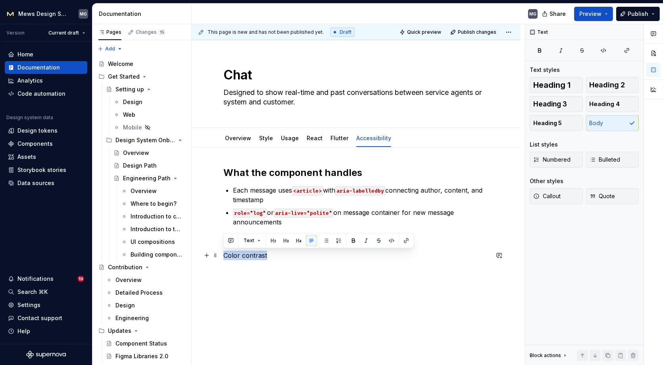
drag, startPoint x: 276, startPoint y: 253, endPoint x: 223, endPoint y: 254, distance: 53.6
click at [223, 254] on p "Color contrast" at bounding box center [355, 255] width 265 height 10
click at [274, 240] on button "button" at bounding box center [273, 240] width 11 height 11
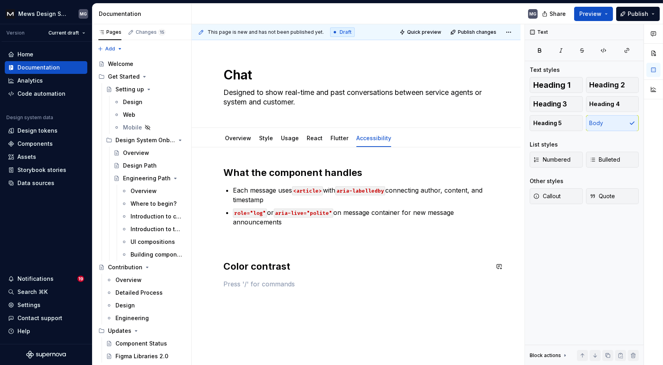
click at [312, 277] on div "What the component handles Each message uses <article> with aria-labelledby con…" at bounding box center [355, 234] width 265 height 136
click at [256, 285] on p at bounding box center [355, 284] width 265 height 10
click at [257, 287] on p "The" at bounding box center [355, 284] width 265 height 10
click at [343, 282] on p "The 4.5:1 text and 3:1 icon contrast" at bounding box center [355, 284] width 265 height 10
click at [406, 281] on p "The 4.5:1 text and 3:1 icon contrast are ensured in all type of messages" at bounding box center [355, 284] width 265 height 10
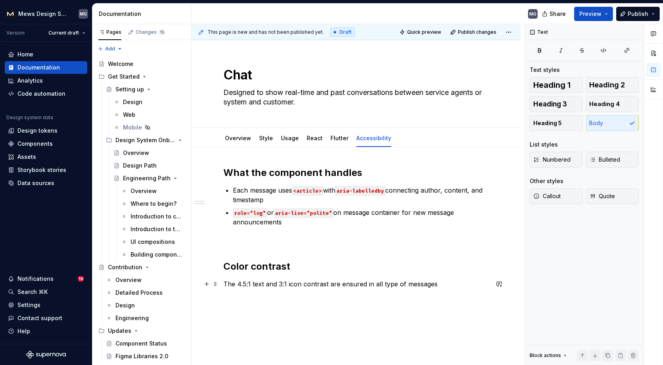
click at [388, 283] on p "The 4.5:1 text and 3:1 icon contrast are ensured in all type of messages" at bounding box center [355, 284] width 265 height 10
drag, startPoint x: 458, startPoint y: 285, endPoint x: 383, endPoint y: 284, distance: 74.6
click at [383, 284] on p "The 4.5:1 text and 3:1 icon contrast are ensured in all type of messages" at bounding box center [355, 284] width 265 height 10
click at [359, 257] on div "What the component handles Each message uses <article> with aria-labelledby con…" at bounding box center [355, 234] width 265 height 136
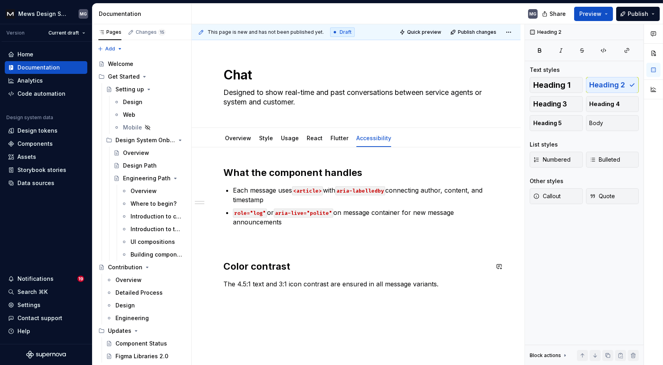
click at [309, 251] on div "What the component handles Each message uses <article> with aria-labelledby con…" at bounding box center [355, 234] width 265 height 136
click at [294, 248] on div "What the component handles Each message uses <article> with aria-labelledby con…" at bounding box center [355, 234] width 265 height 136
click at [271, 238] on p at bounding box center [355, 241] width 265 height 10
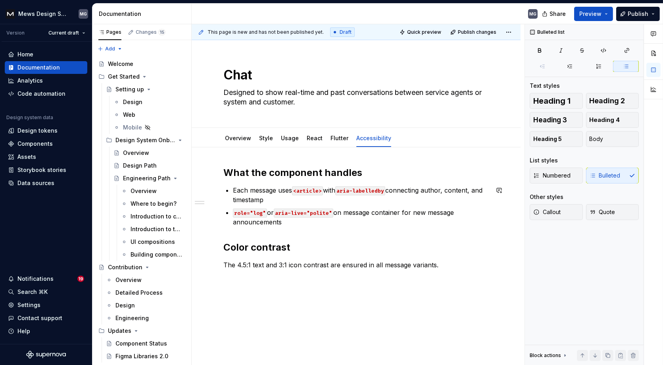
click at [271, 232] on div "What the component handles Each message uses <article> with aria-labelledby con…" at bounding box center [355, 224] width 265 height 117
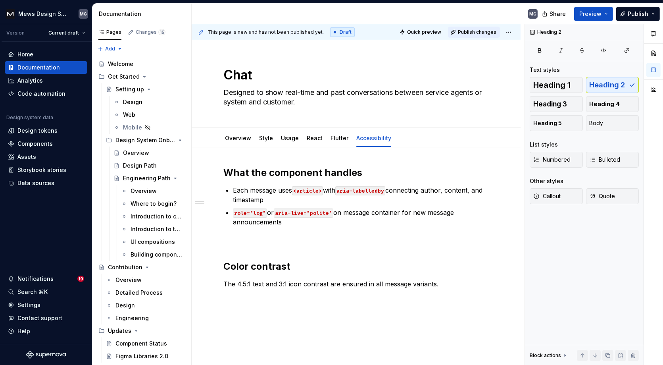
click at [471, 31] on span "Publish changes" at bounding box center [477, 32] width 38 height 6
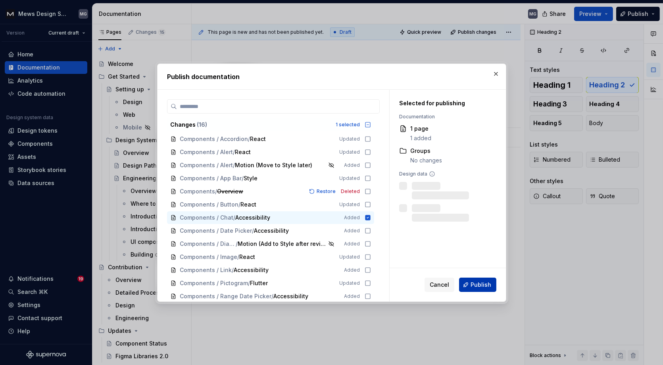
click at [486, 283] on span "Publish" at bounding box center [480, 284] width 21 height 8
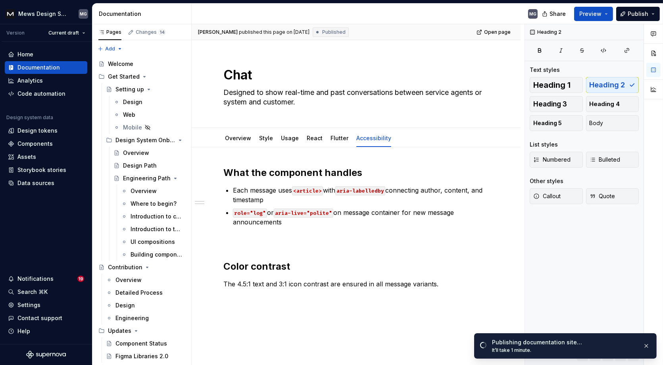
type textarea "*"
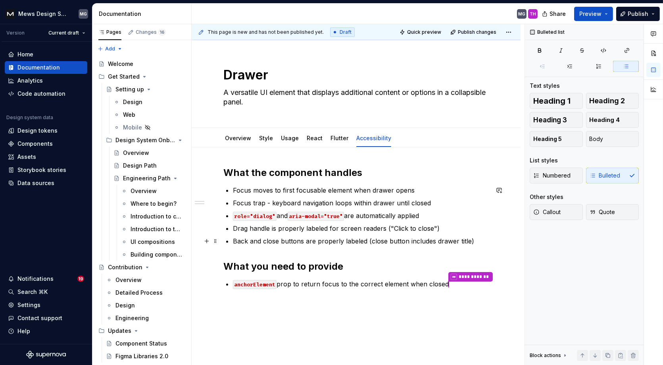
click at [365, 239] on p "Back and close buttons are properly labeled (close button includes drawer title)" at bounding box center [361, 241] width 256 height 10
type textarea "*"
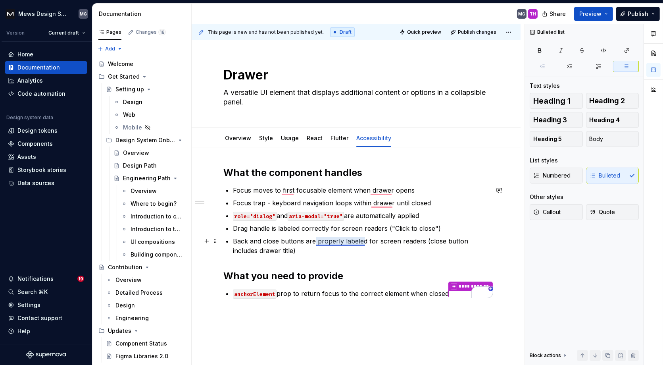
click at [338, 243] on p "Back and close buttons are properly labeled for screen readers (close button in…" at bounding box center [361, 245] width 256 height 19
click at [361, 218] on p "role="dialog" and aria-modal="true" are automatically applied" at bounding box center [361, 216] width 256 height 10
click at [356, 240] on p "Back and close buttons are labeled adequately for screen readers (close button …" at bounding box center [361, 245] width 256 height 19
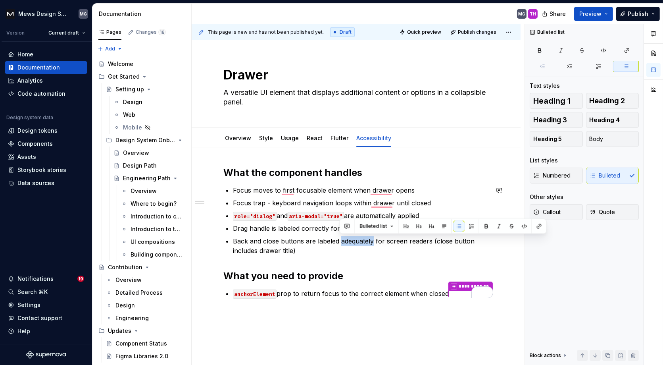
copy p "adequately"
click at [317, 228] on p "Drag handle is labeled correctly for screen readers ("Click to close")" at bounding box center [361, 228] width 256 height 10
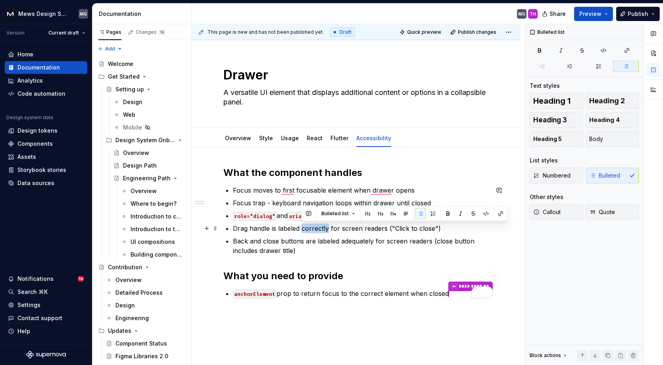
click at [317, 228] on p "Drag handle is labeled correctly for screen readers ("Click to close")" at bounding box center [361, 228] width 256 height 10
click at [330, 248] on p "Back and close buttons are labeled adequately for screen readers (close button …" at bounding box center [361, 245] width 256 height 19
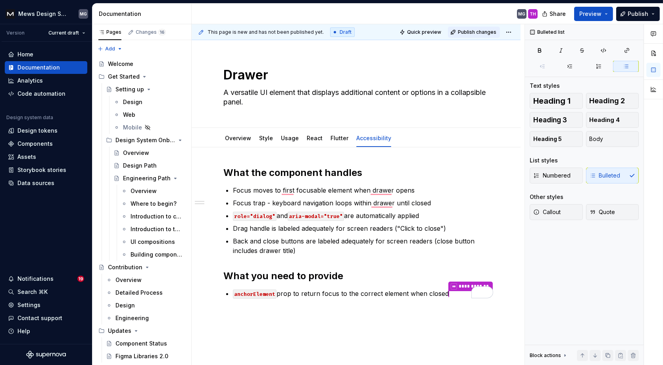
click at [484, 30] on span "Publish changes" at bounding box center [477, 32] width 38 height 6
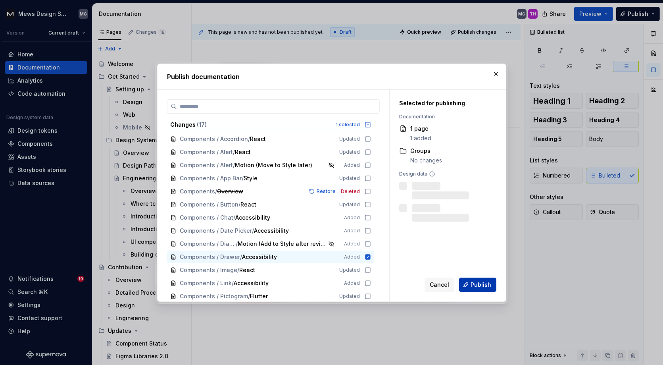
click at [468, 284] on button "Publish" at bounding box center [477, 284] width 37 height 14
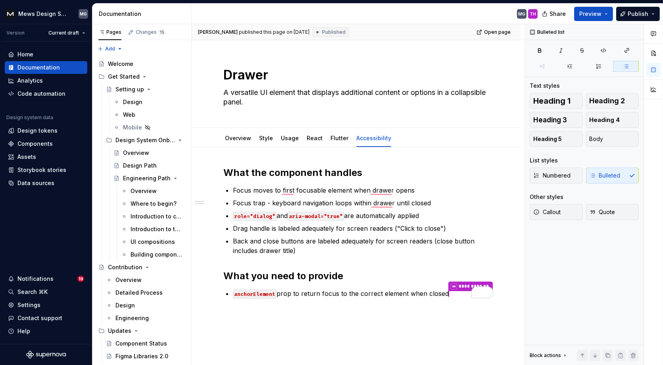
type textarea "*"
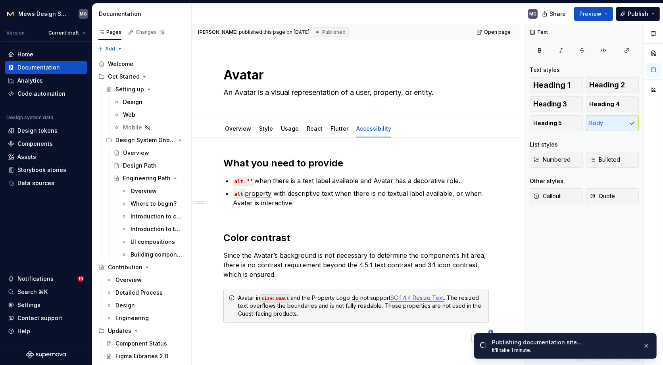
scroll to position [25, 0]
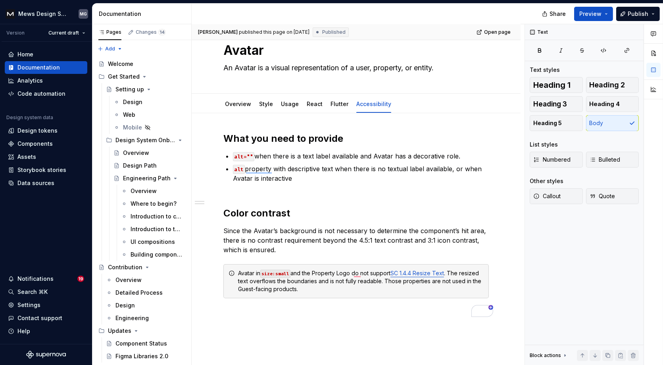
type textarea "*"
